Goal: Information Seeking & Learning: Check status

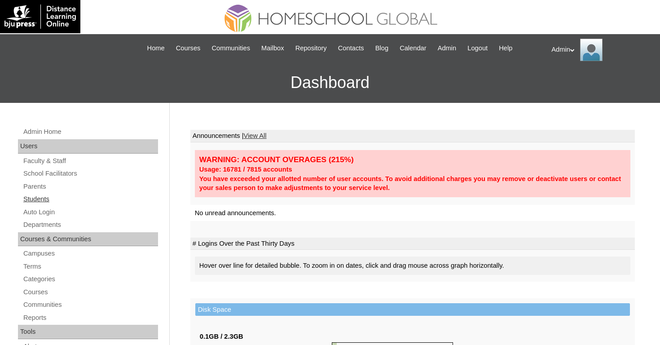
click at [52, 197] on link "Students" at bounding box center [90, 199] width 136 height 11
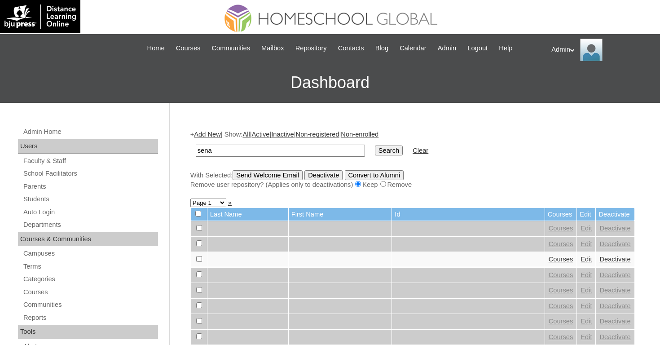
type input "sena"
click at [380, 146] on input "Search" at bounding box center [389, 151] width 28 height 10
click at [380, 147] on input "Search" at bounding box center [389, 151] width 28 height 10
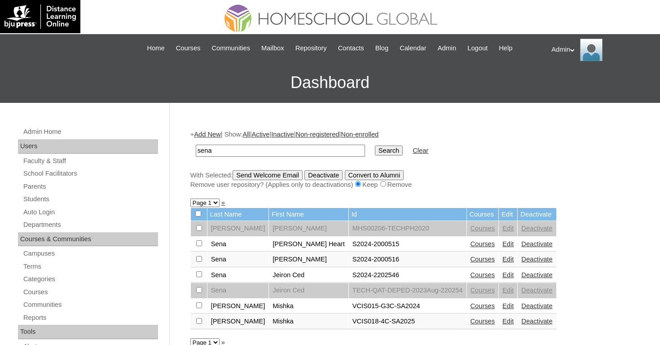
click at [471, 245] on link "Courses" at bounding box center [483, 243] width 25 height 7
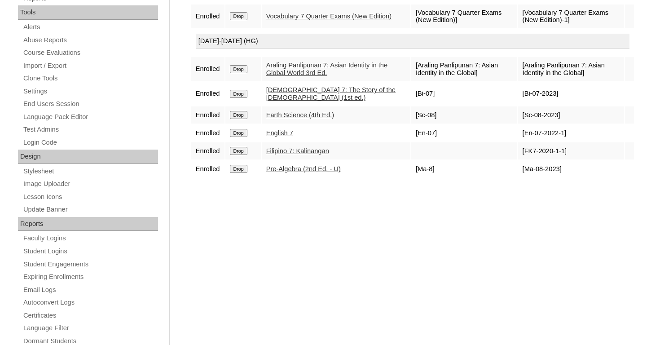
scroll to position [320, 0]
